Goal: Task Accomplishment & Management: Use online tool/utility

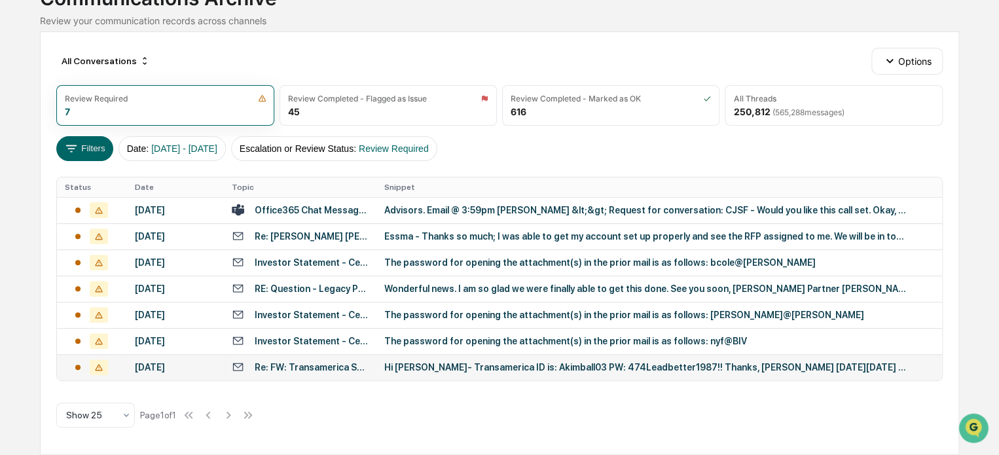
scroll to position [134, 0]
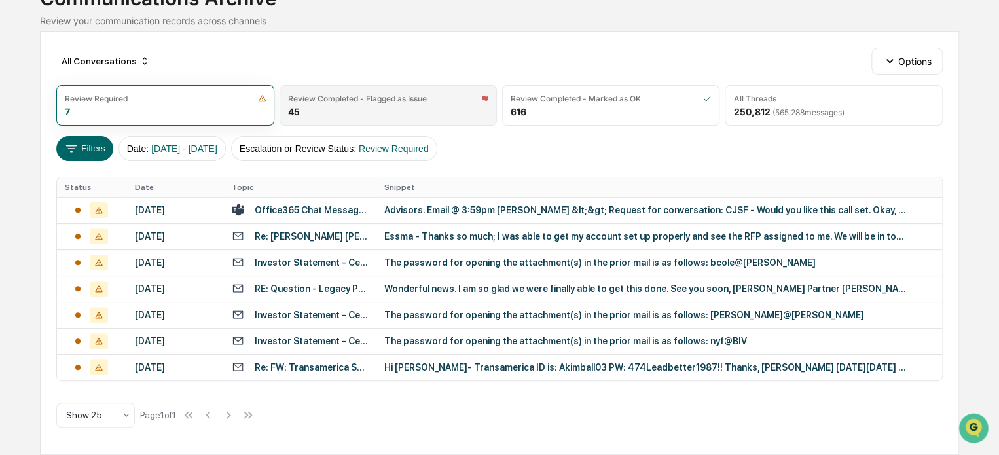
click at [351, 85] on div "Review Completed - Flagged as Issue 45" at bounding box center [387, 105] width 217 height 41
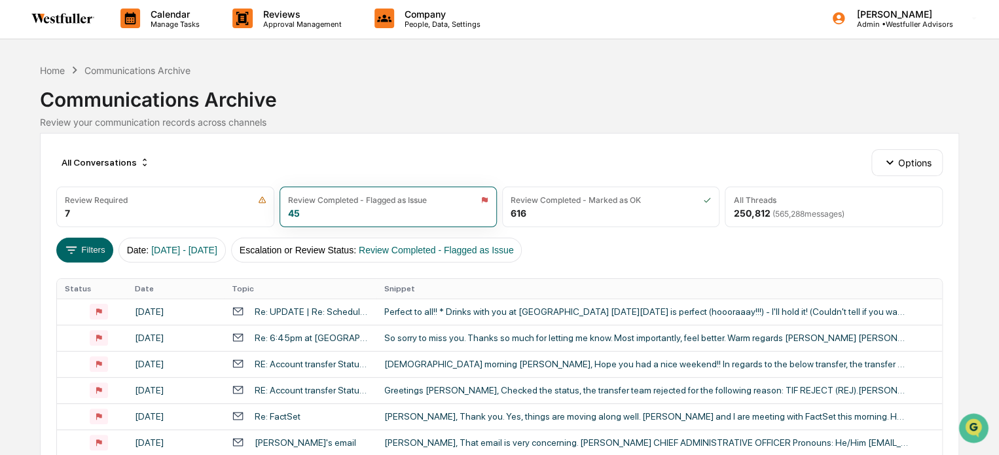
scroll to position [0, 0]
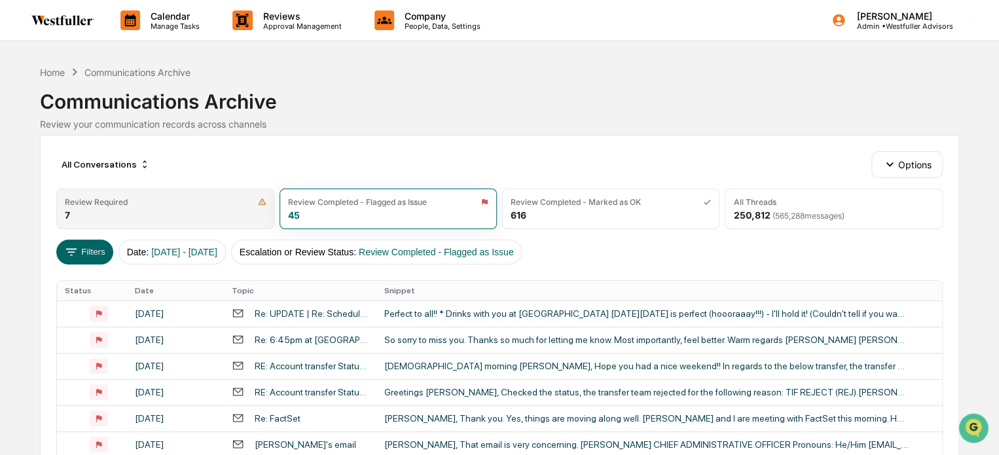
click at [126, 201] on div "Review Required" at bounding box center [96, 202] width 63 height 10
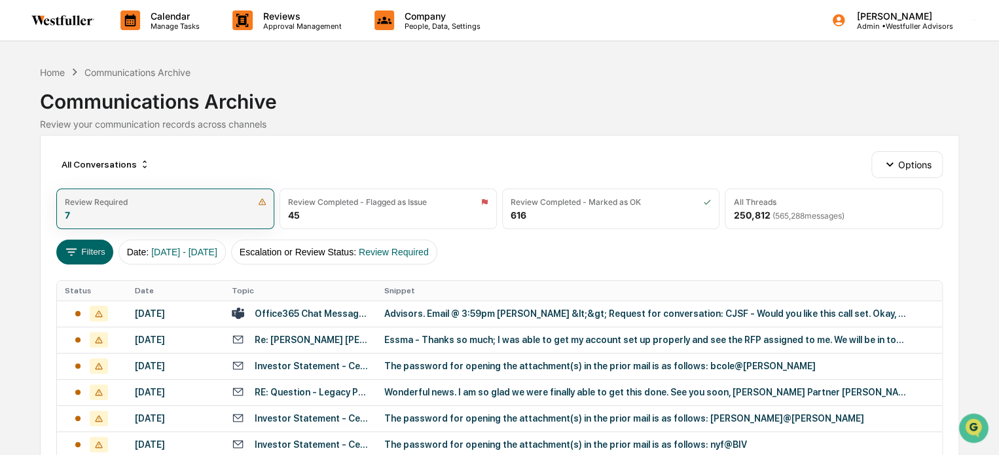
click at [98, 203] on div "Review Required" at bounding box center [96, 202] width 63 height 10
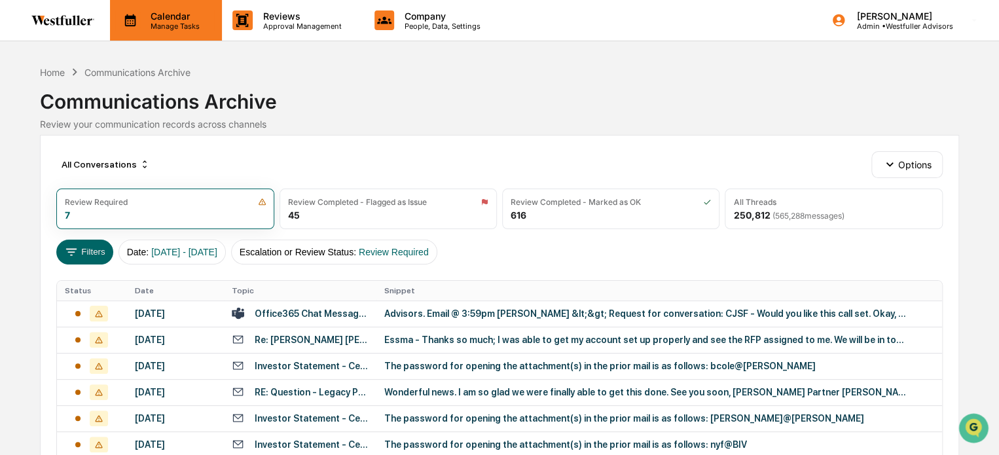
click at [179, 12] on p "Calendar" at bounding box center [173, 15] width 66 height 11
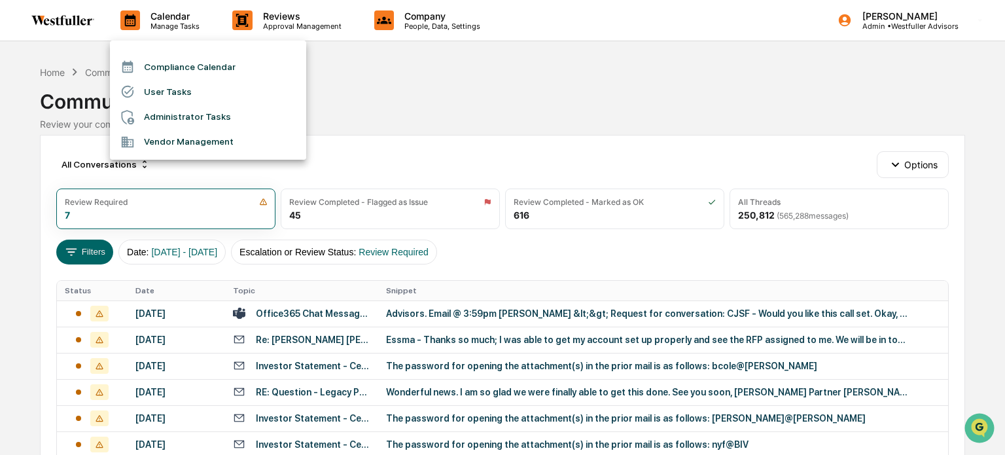
click at [281, 18] on div at bounding box center [502, 227] width 1005 height 455
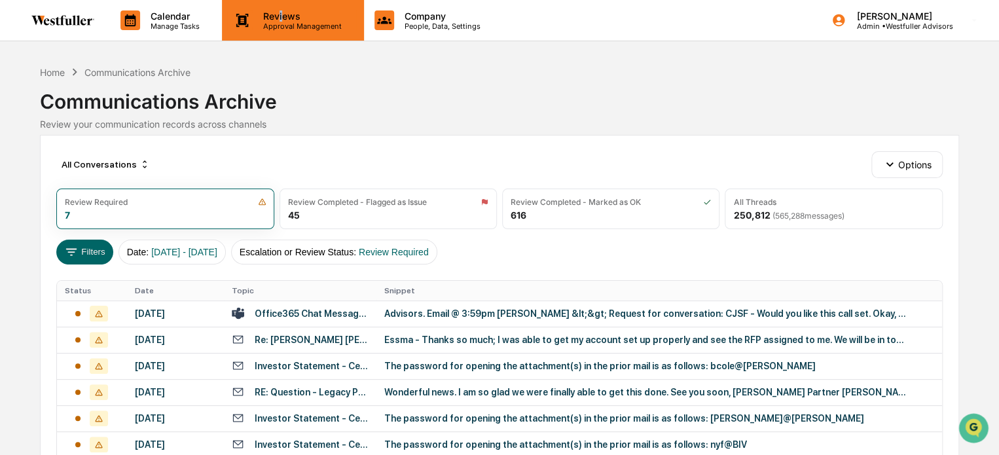
click at [279, 18] on p "Reviews" at bounding box center [301, 15] width 96 height 11
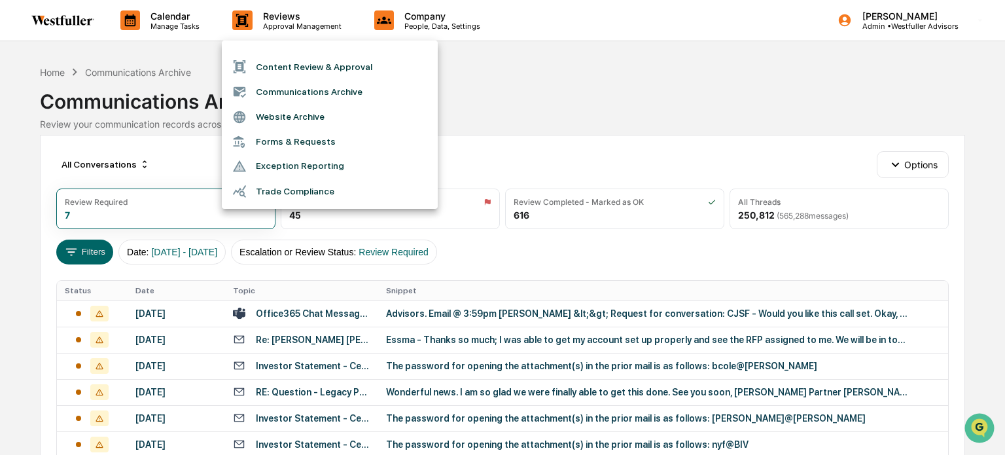
click at [279, 14] on div at bounding box center [502, 227] width 1005 height 455
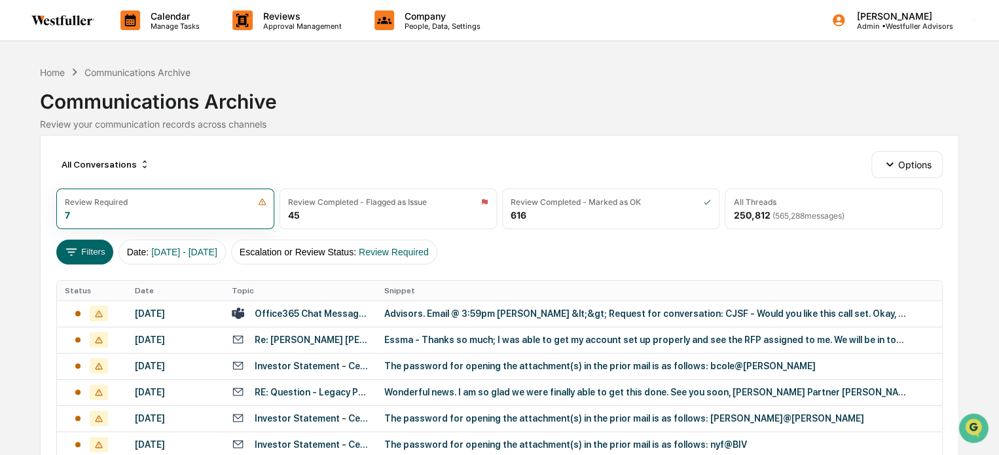
click at [279, 14] on p "Reviews" at bounding box center [301, 15] width 96 height 11
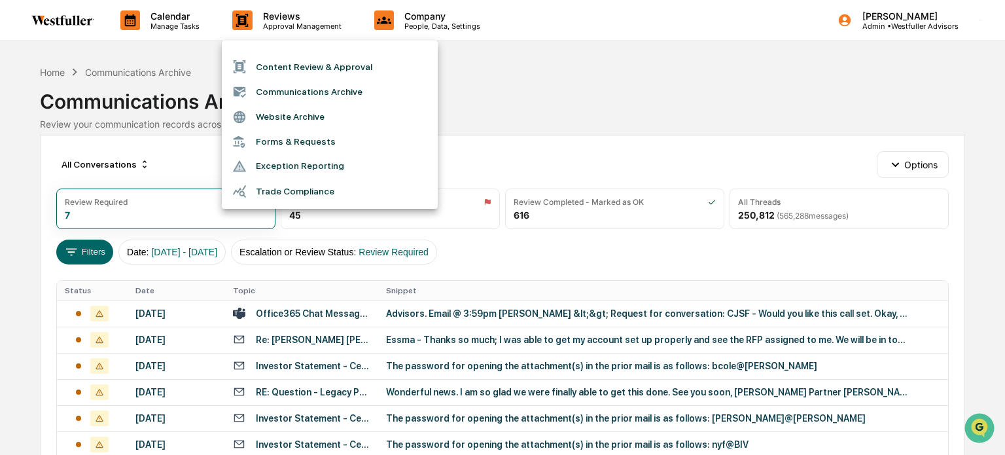
click at [274, 62] on li "Content Review & Approval" at bounding box center [330, 66] width 216 height 25
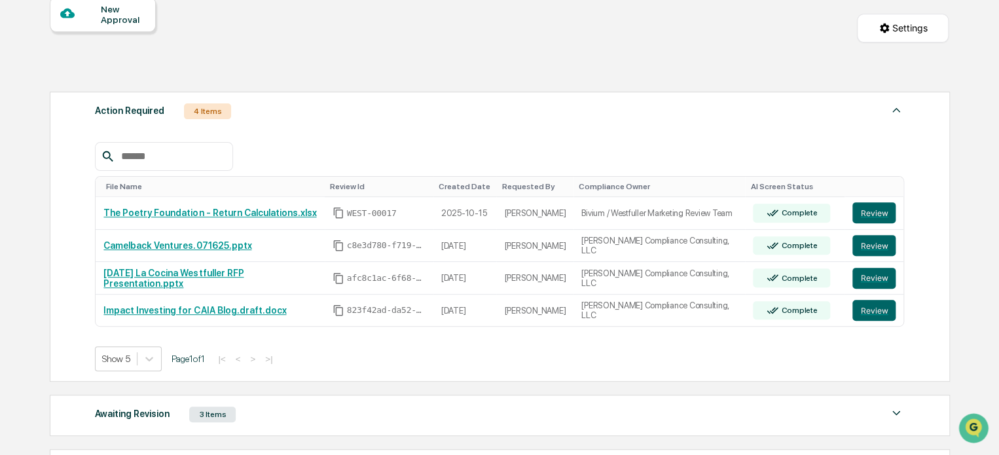
scroll to position [196, 0]
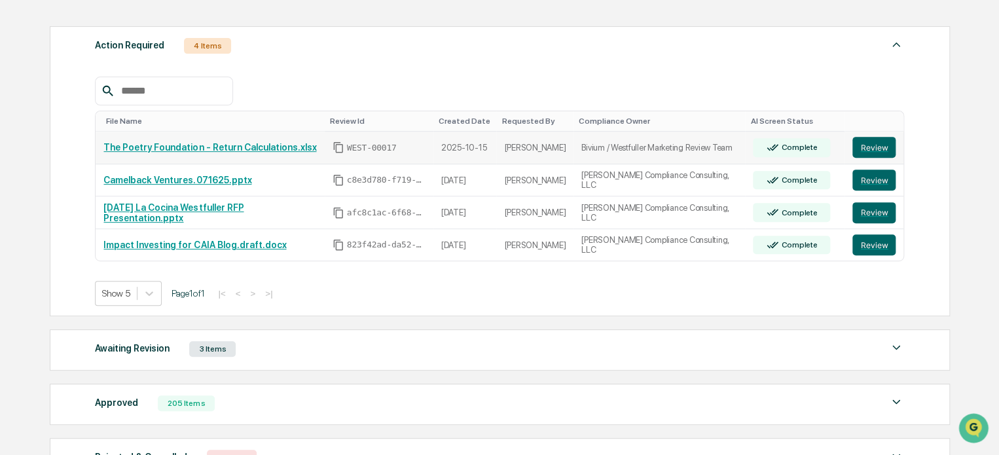
click at [179, 145] on link "The Poetry Foundation - Return Calculations.xlsx" at bounding box center [209, 147] width 213 height 10
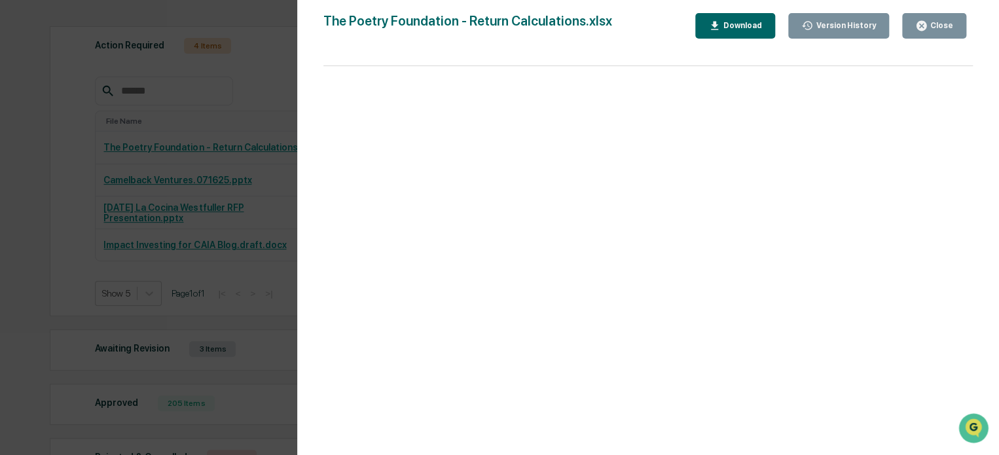
click at [924, 24] on icon "button" at bounding box center [921, 26] width 10 height 10
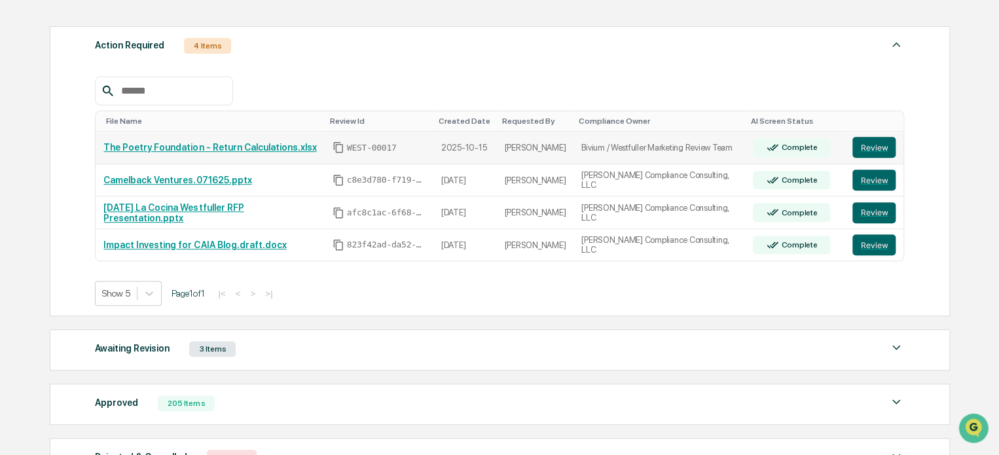
click at [153, 145] on link "The Poetry Foundation - Return Calculations.xlsx" at bounding box center [209, 147] width 213 height 10
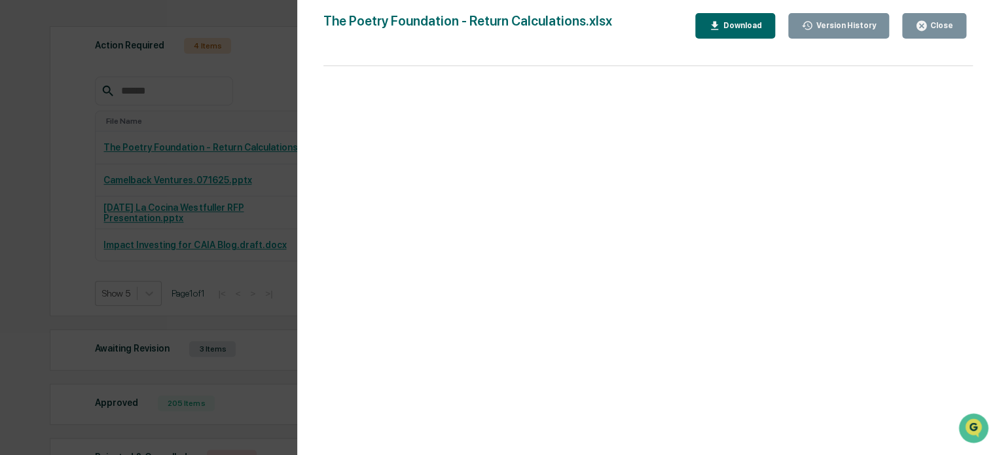
click at [283, 16] on div "Version History [DATE] 03:05 AM [PERSON_NAME] The Poetry Foundation - Return Ca…" at bounding box center [499, 227] width 999 height 455
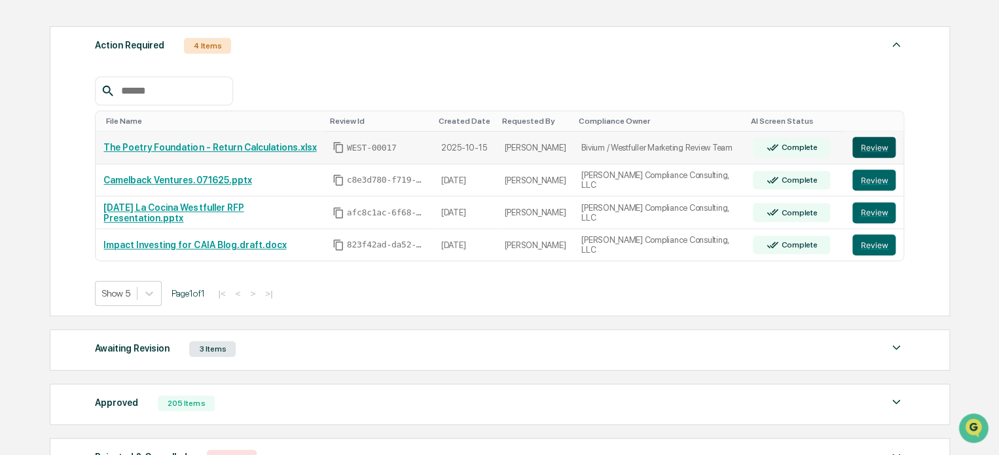
click at [871, 146] on button "Review" at bounding box center [873, 147] width 43 height 21
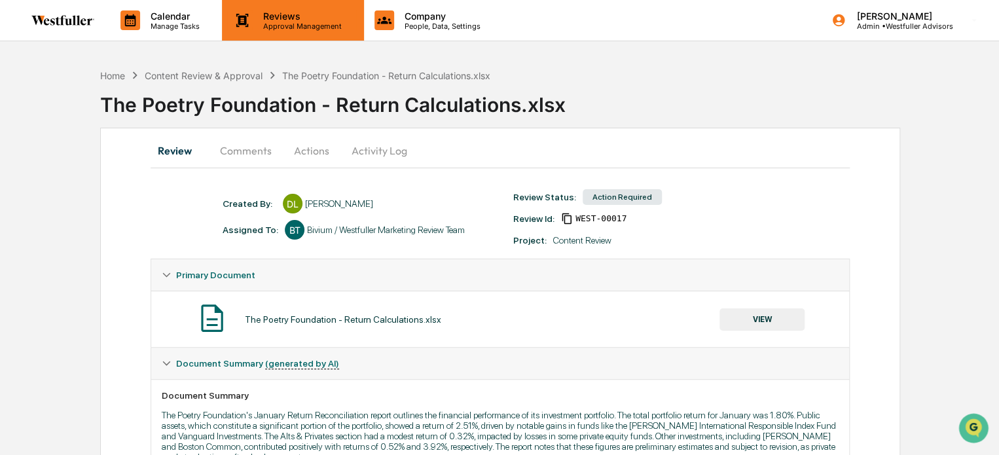
click at [282, 28] on p "Approval Management" at bounding box center [301, 26] width 96 height 9
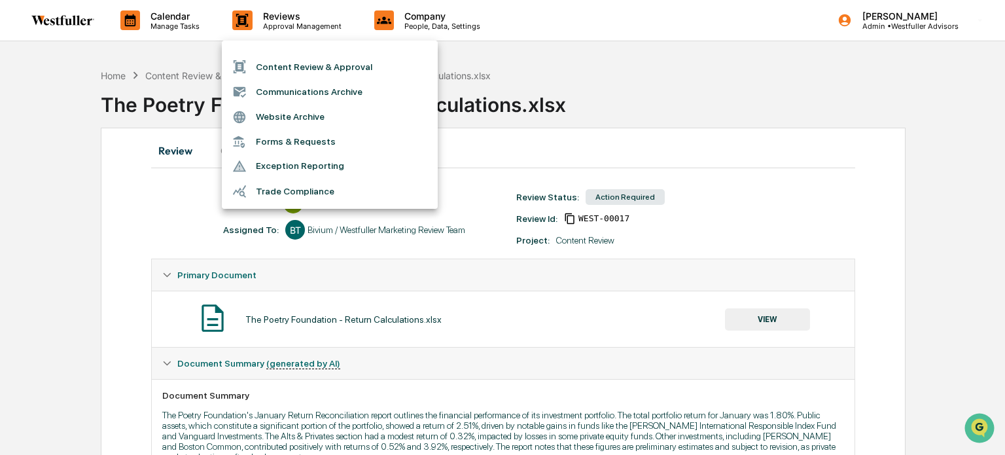
click at [284, 62] on li "Content Review & Approval" at bounding box center [330, 66] width 216 height 25
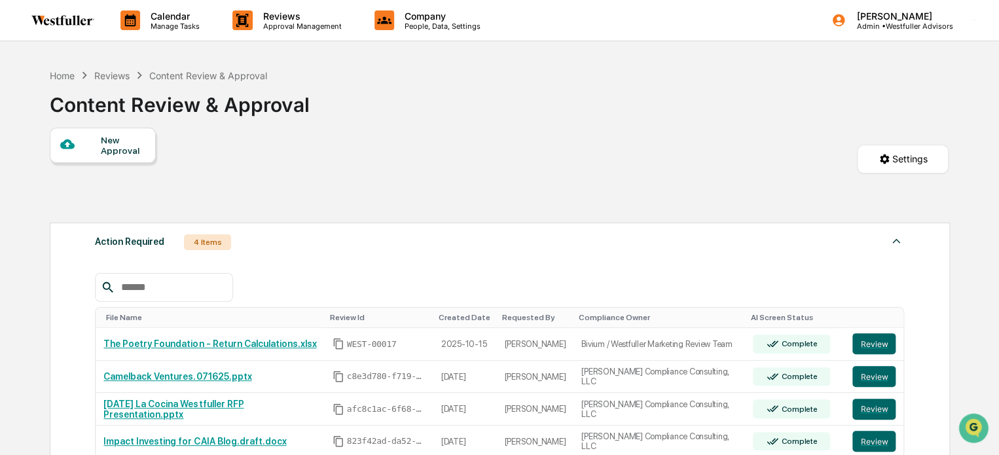
click at [126, 148] on div "New Approval" at bounding box center [123, 145] width 44 height 21
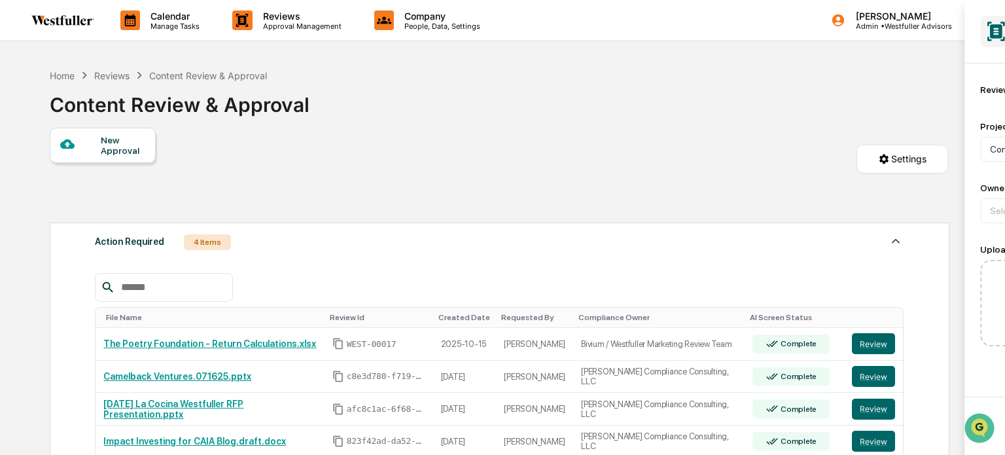
click at [442, 96] on div at bounding box center [502, 227] width 1005 height 455
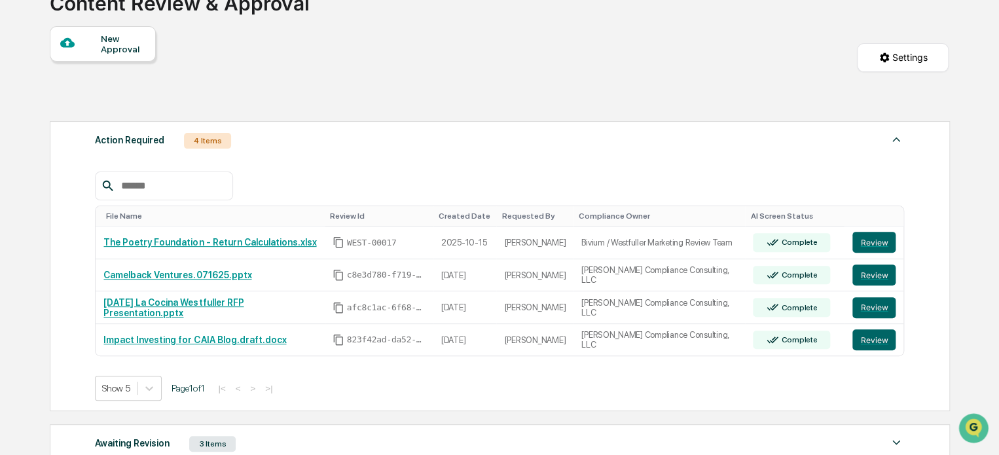
scroll to position [131, 0]
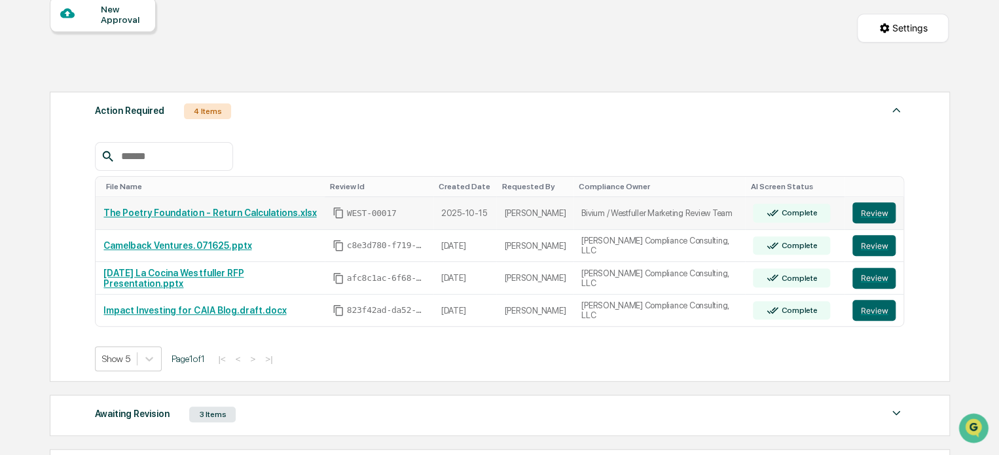
click at [195, 208] on link "The Poetry Foundation - Return Calculations.xlsx" at bounding box center [209, 212] width 213 height 10
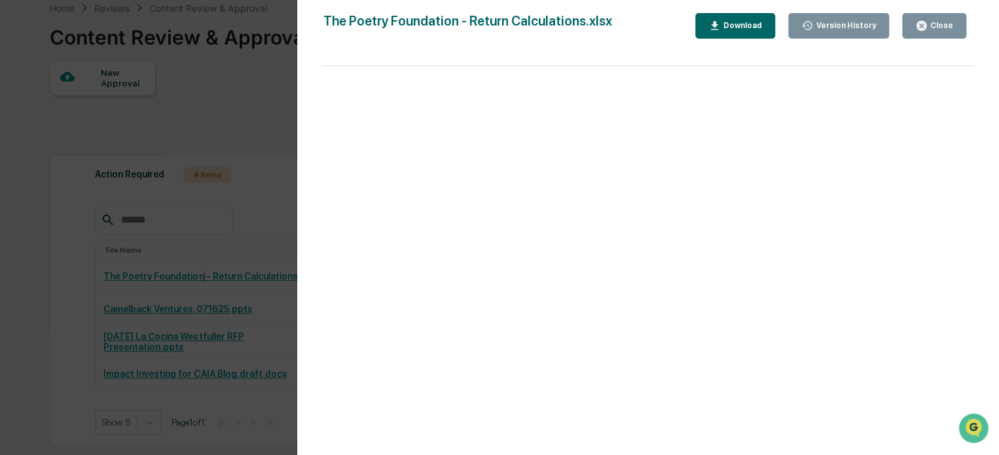
scroll to position [0, 0]
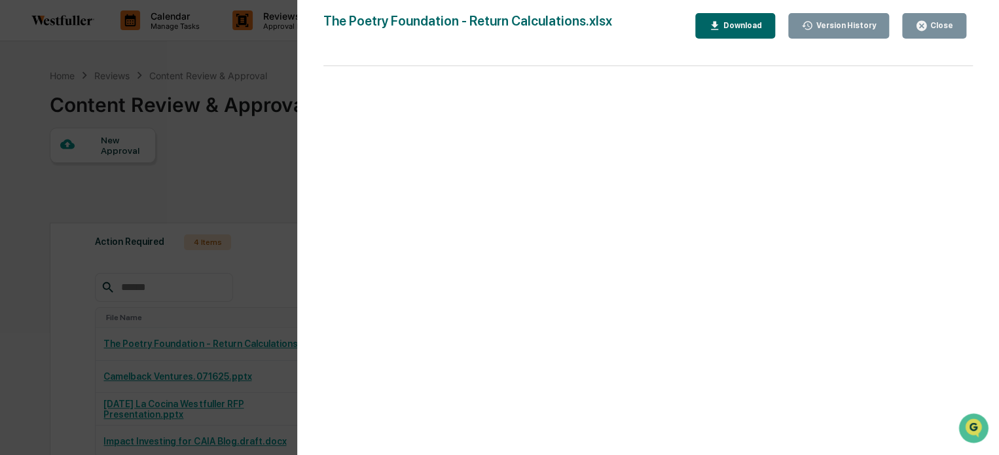
click at [661, 27] on div "The Poetry Foundation - Return Calculations.xlsx Close Version History Download" at bounding box center [647, 26] width 649 height 26
